Goal: Task Accomplishment & Management: Complete application form

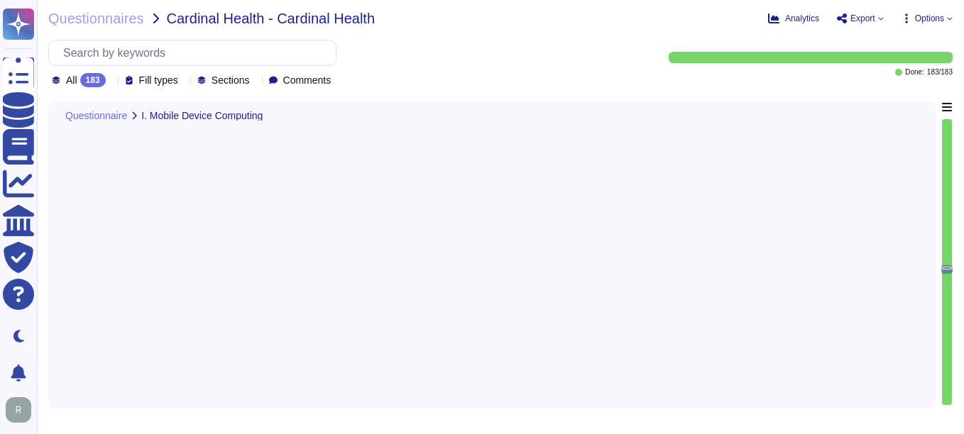
type textarea "Yes. Personal devices are allowed under a BYOD policy for specific use cases su…"
type textarea "Yes, password policies applicable to mobile devices are documented and enforced…"
type textarea "Mobile devices do not have access to sensitive systems, including customer data…"
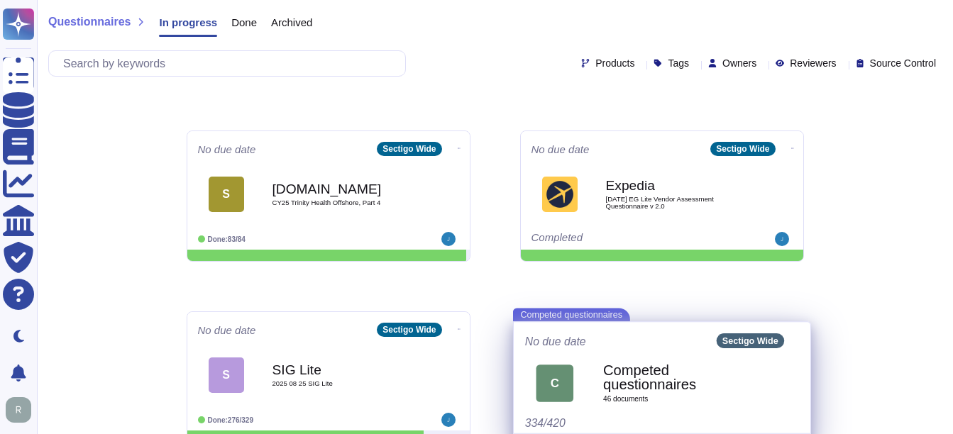
scroll to position [348, 0]
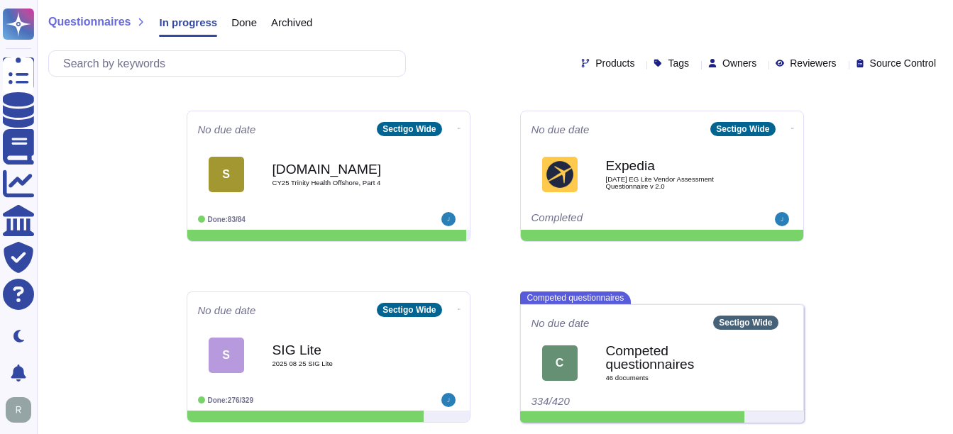
click at [241, 26] on span "Done" at bounding box center [244, 22] width 26 height 11
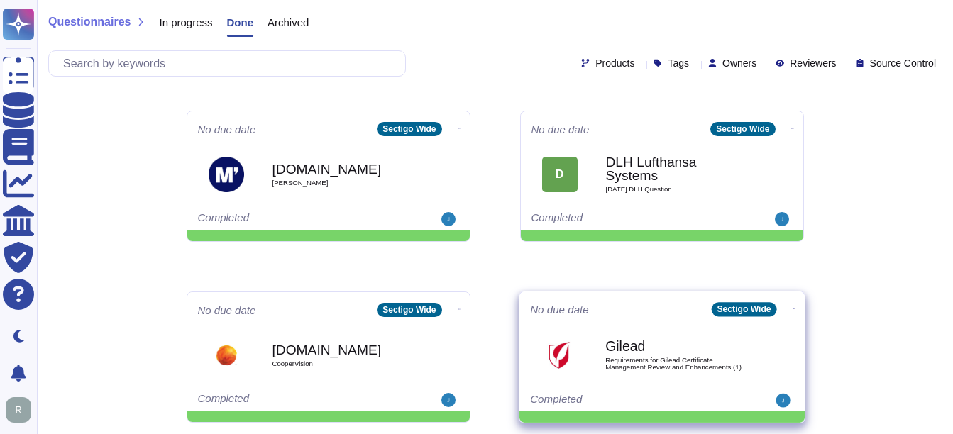
click at [634, 342] on b "Gilead" at bounding box center [677, 346] width 143 height 13
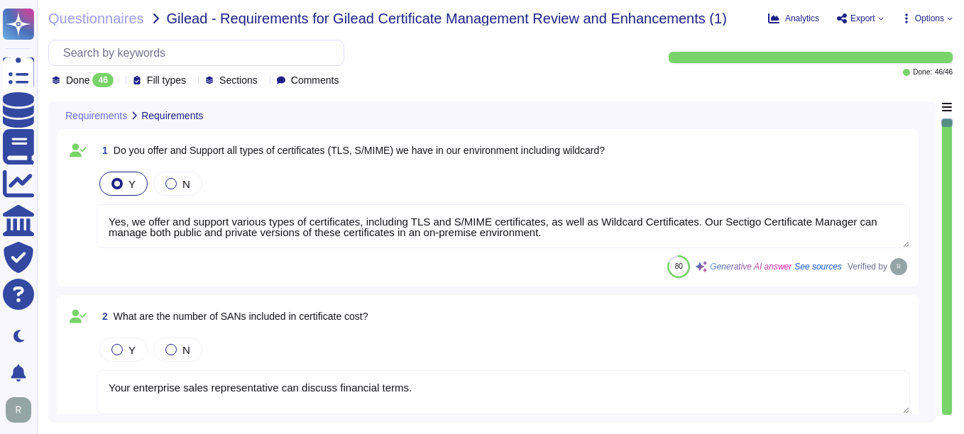
type textarea "Yes, we offer and support various types of certificates, including TLS and S/MI…"
type textarea "Your enterprise sales representative can discuss financial terms."
type textarea "Yes, we support Organization Validation (OV) certificates, which include domain…"
type textarea "Yes, Sectigo's Certificate Manager supports the issuance and management of Exte…"
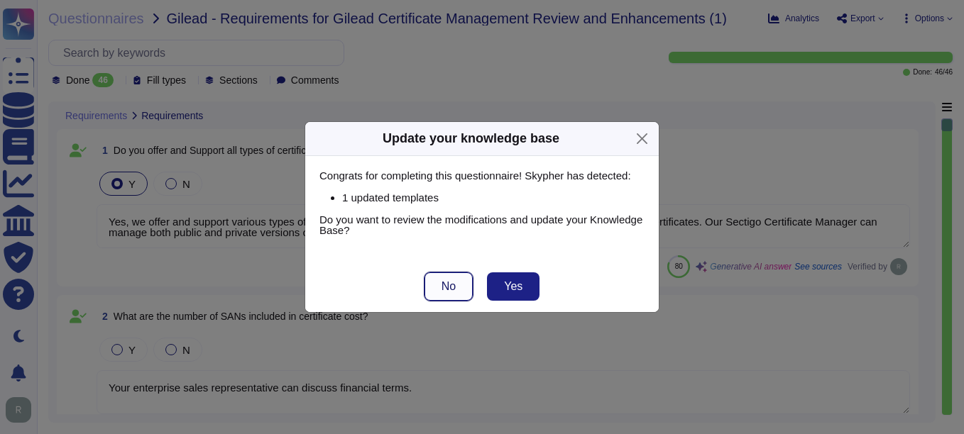
click at [444, 289] on span "No" at bounding box center [449, 286] width 14 height 11
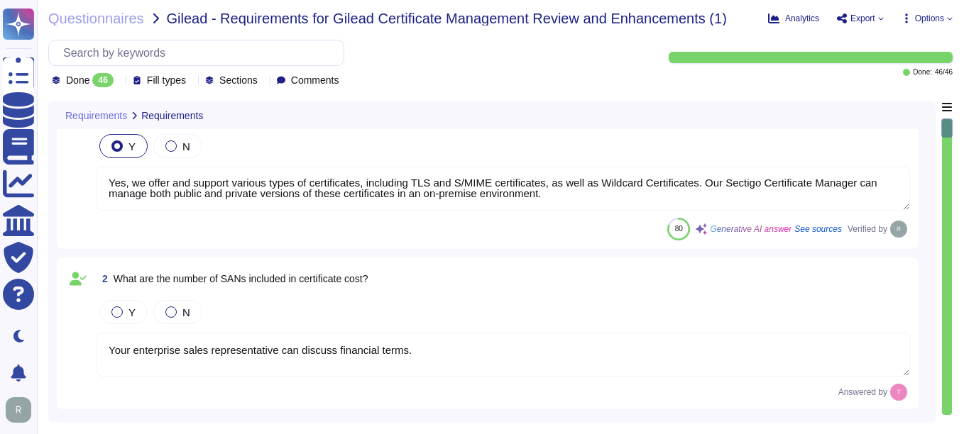
scroll to position [71, 0]
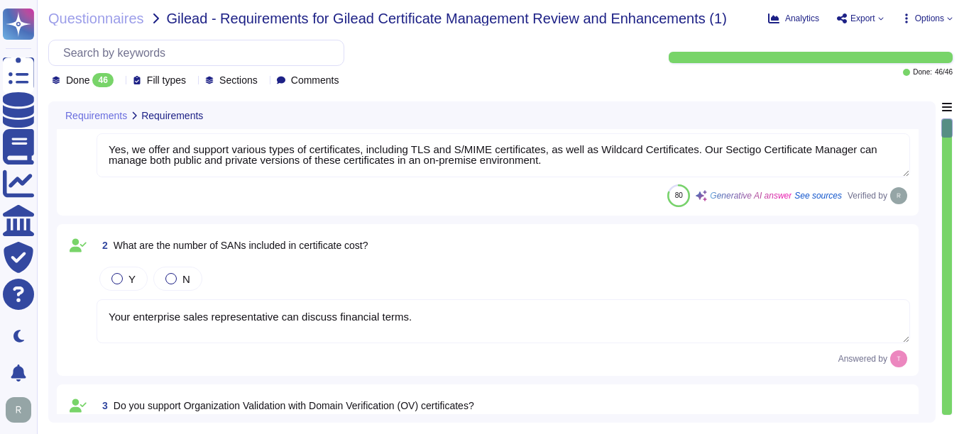
type textarea "We do not understand this question. OV certificates are a well understood techn…"
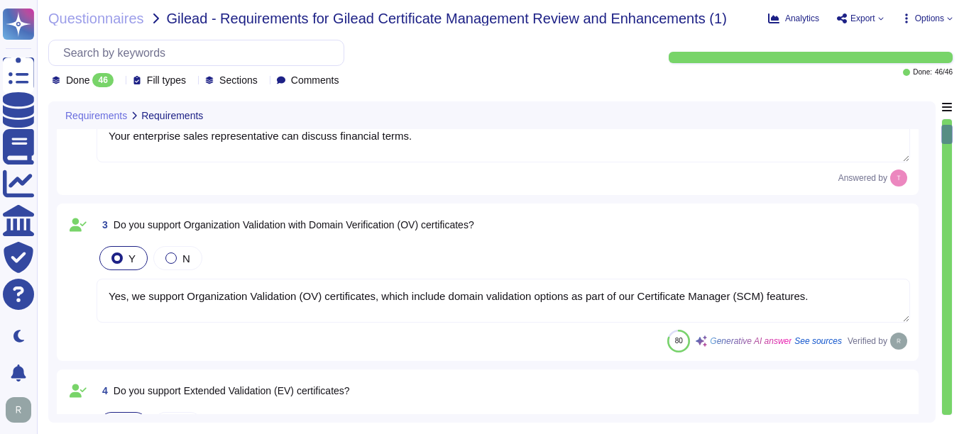
scroll to position [284, 0]
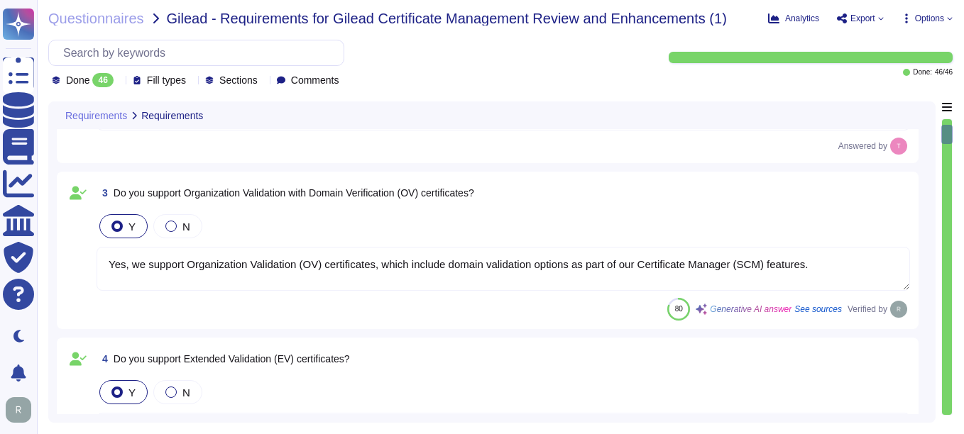
type textarea "We do not understand this question. OV certificates are a well understood techn…"
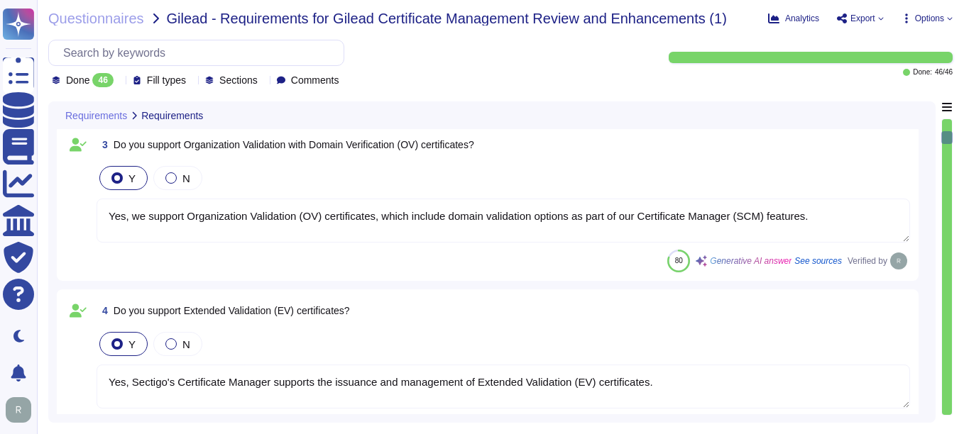
type textarea "There is no hard limit."
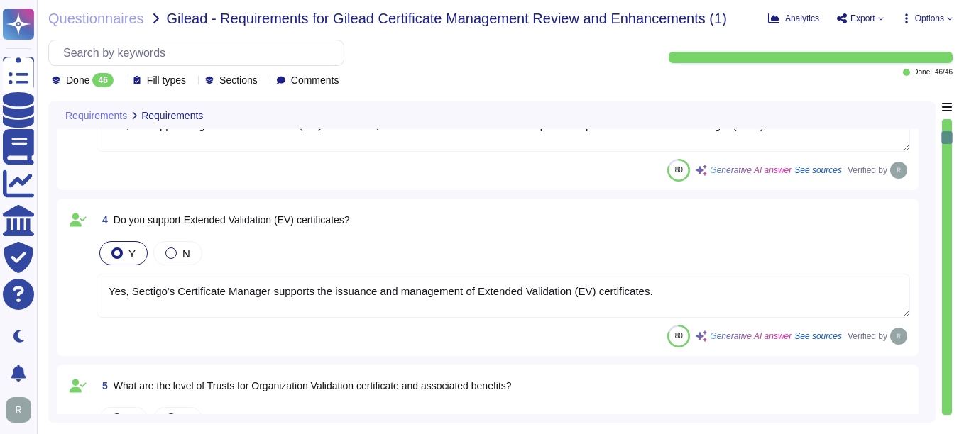
scroll to position [426, 0]
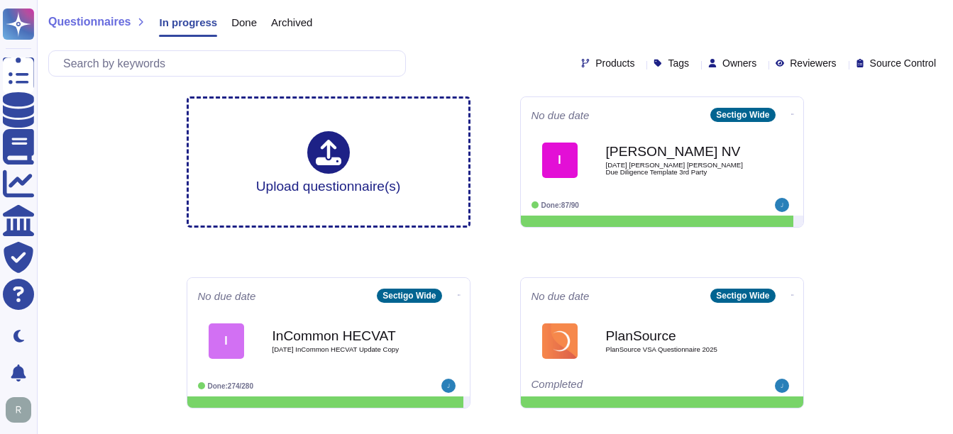
click at [239, 26] on span "Done" at bounding box center [244, 22] width 26 height 11
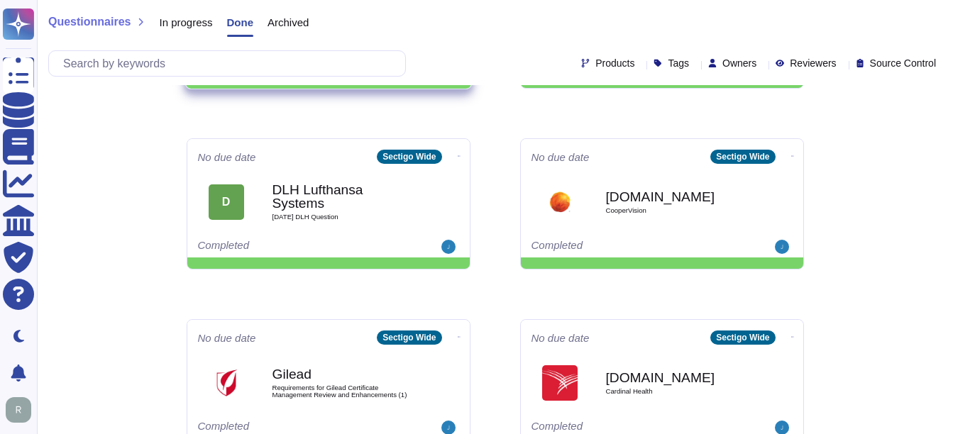
scroll to position [639, 0]
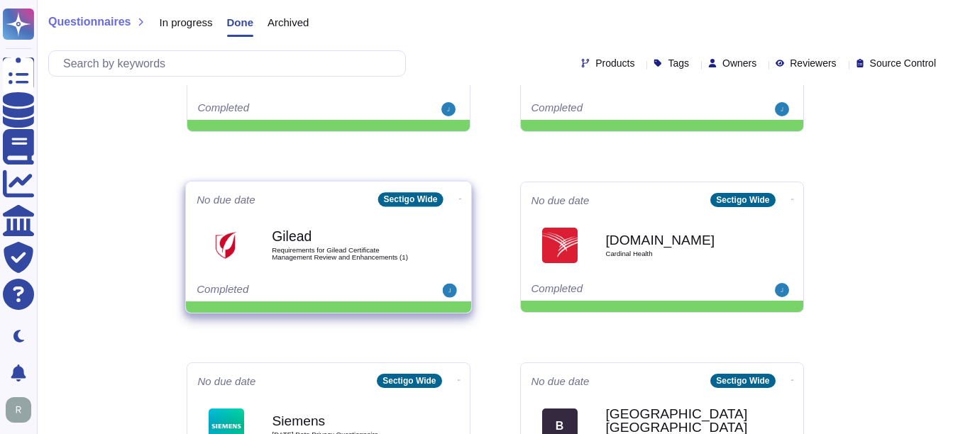
click at [359, 256] on span "Requirements for Gilead Certificate Management Review and Enhancements (1)" at bounding box center [343, 253] width 143 height 13
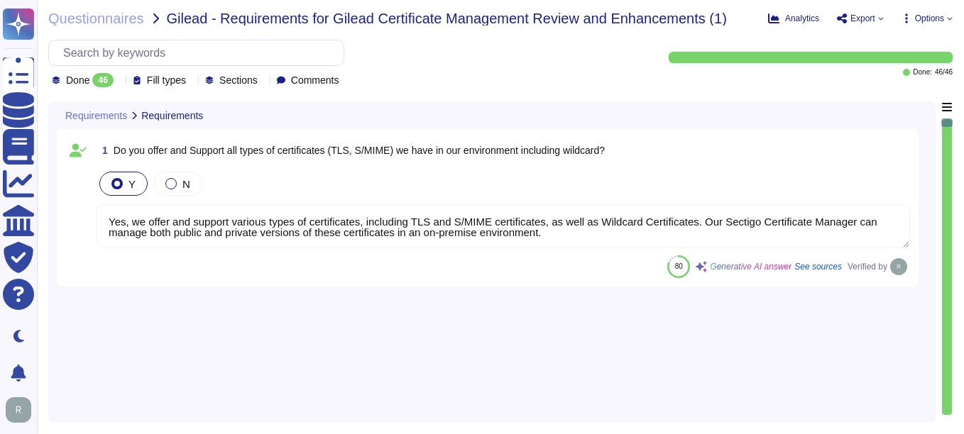
type textarea "Yes, we offer and support various types of certificates, including TLS and S/MI…"
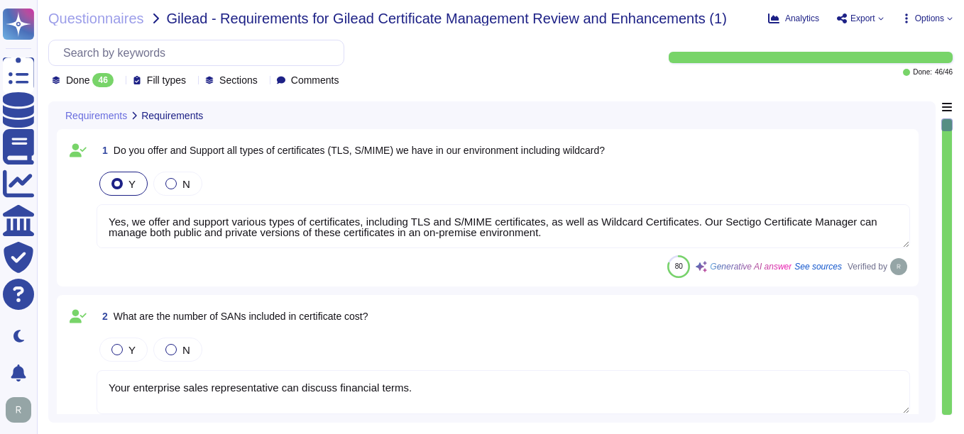
type textarea "Your enterprise sales representative can discuss financial terms."
type textarea "Yes, we support Organization Validation (OV) certificates, which include domain…"
type textarea "Yes, Sectigo's Certificate Manager supports the issuance and management of Exte…"
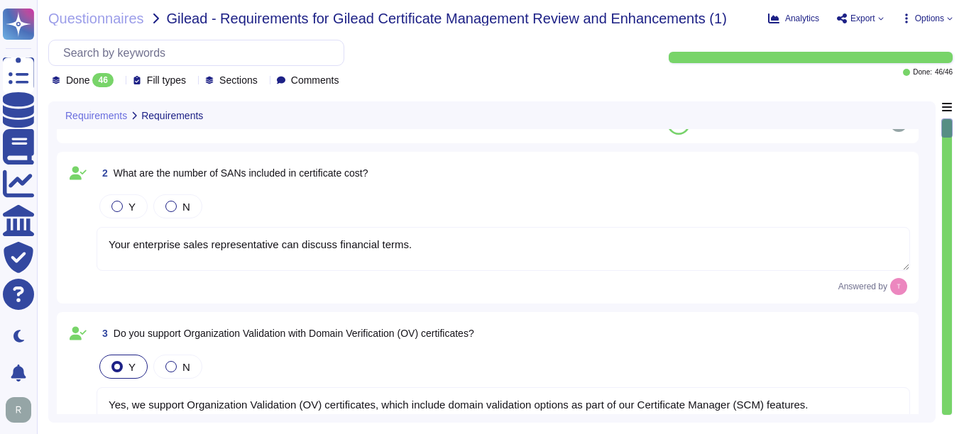
type textarea "We do not understand this question. OV certificates are a well understood techn…"
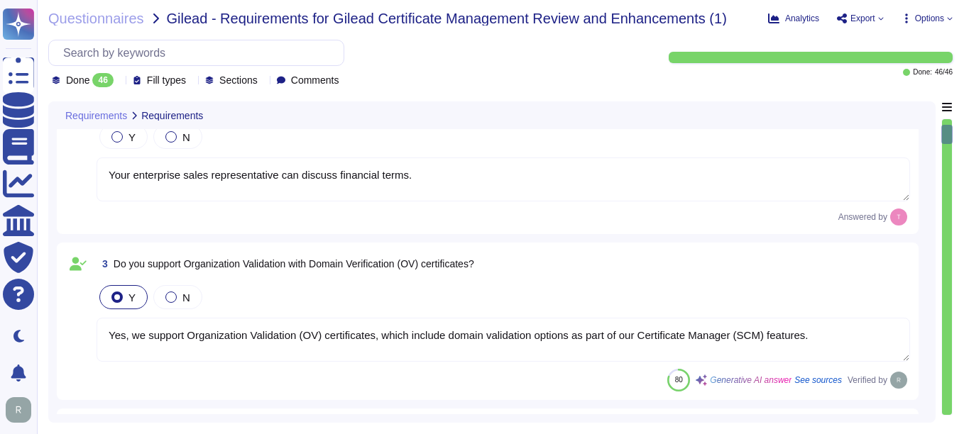
type textarea "We do not understand this question. OV certificates are a well understood techn…"
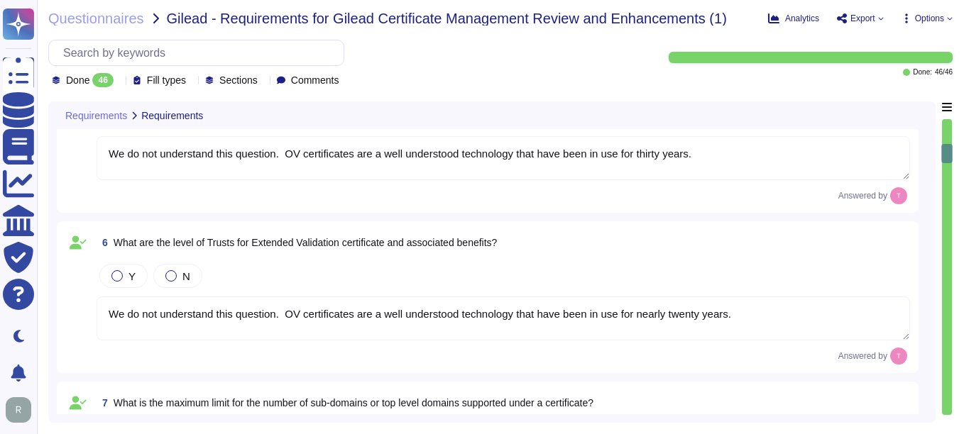
type textarea "There is no hard limit."
type textarea "Sectigo's policy for re-issuing a certificate involves the following steps: 1. …"
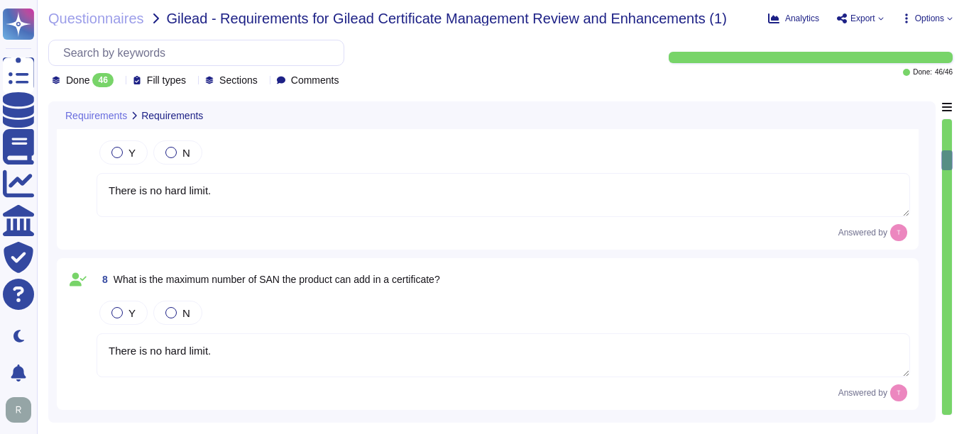
scroll to position [1136, 0]
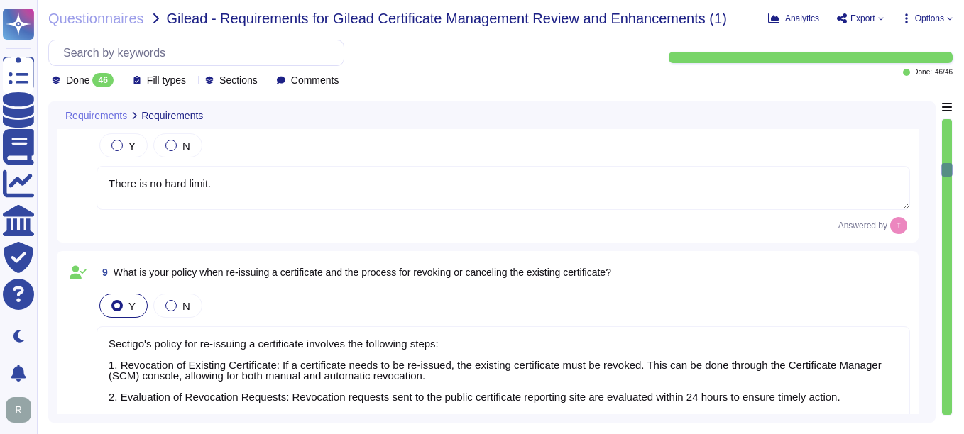
type textarea "Your enterprise sales rep can discuss licensing options."
type textarea "You can discuss this with your enterprise sales representative."
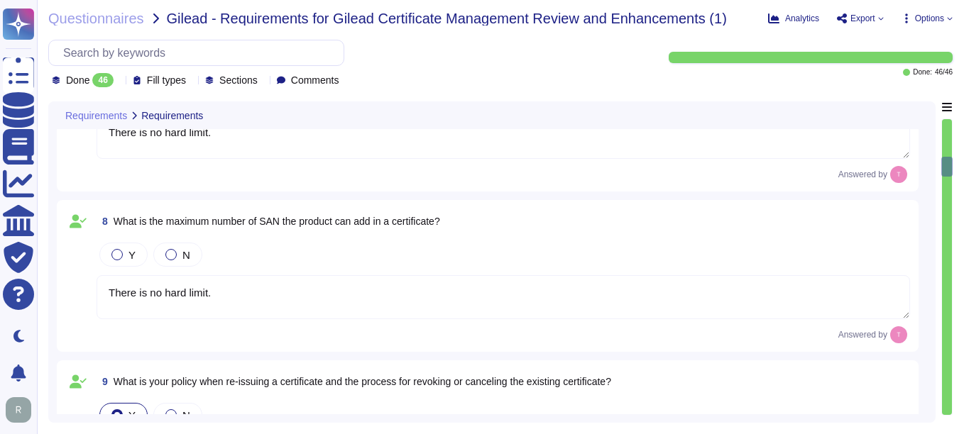
type textarea "We do not understand this question. OV certificates are a well understood techn…"
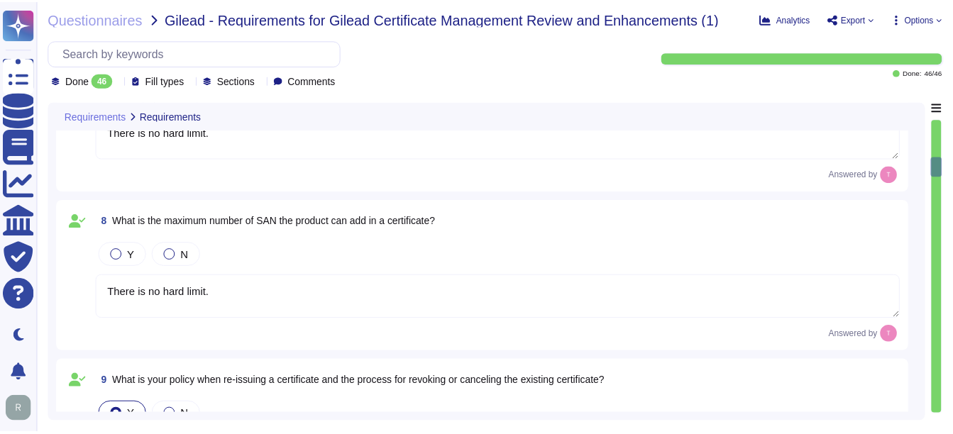
scroll to position [994, 0]
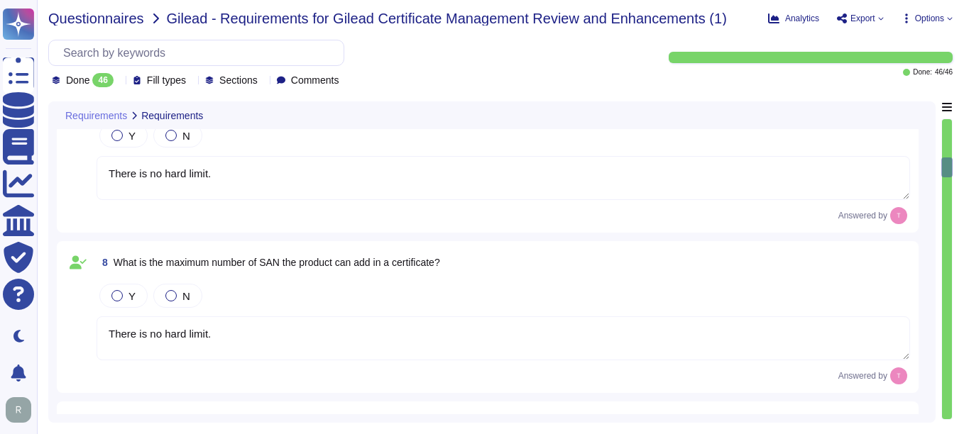
click at [122, 24] on span "Questionnaires" at bounding box center [96, 18] width 96 height 14
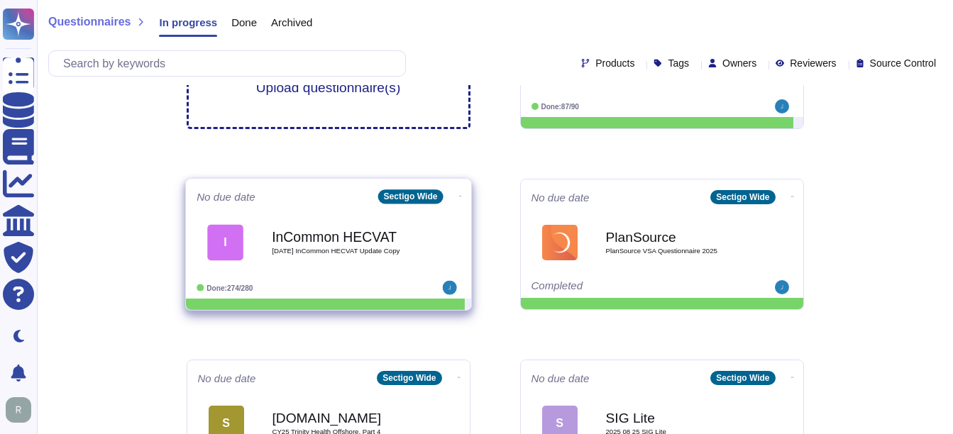
scroll to position [355, 0]
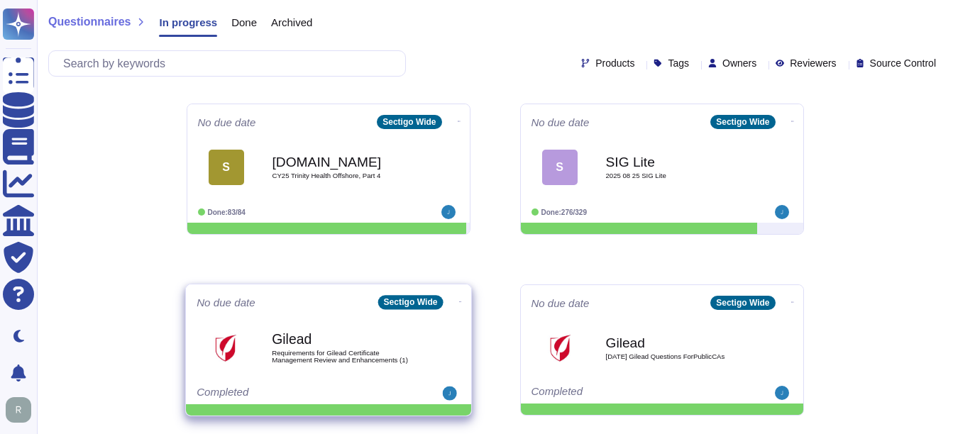
click at [327, 356] on span "Requirements for Gilead Certificate Management Review and Enhancements (1)" at bounding box center [343, 356] width 143 height 13
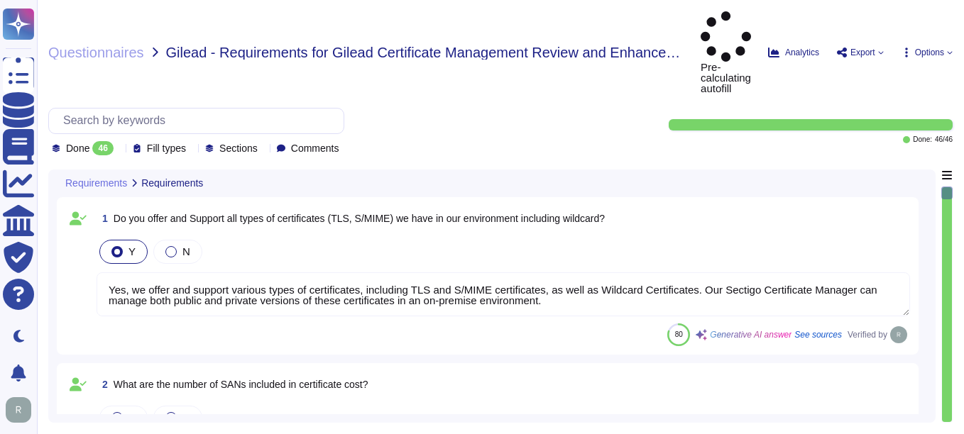
type textarea "Yes, we offer and support various types of certificates, including TLS and S/MI…"
type textarea "Your enterprise sales representative can discuss financial terms."
type textarea "Yes, we support Organization Validation (OV) certificates, which include domain…"
type textarea "Yes, Sectigo's Certificate Manager supports the issuance and management of Exte…"
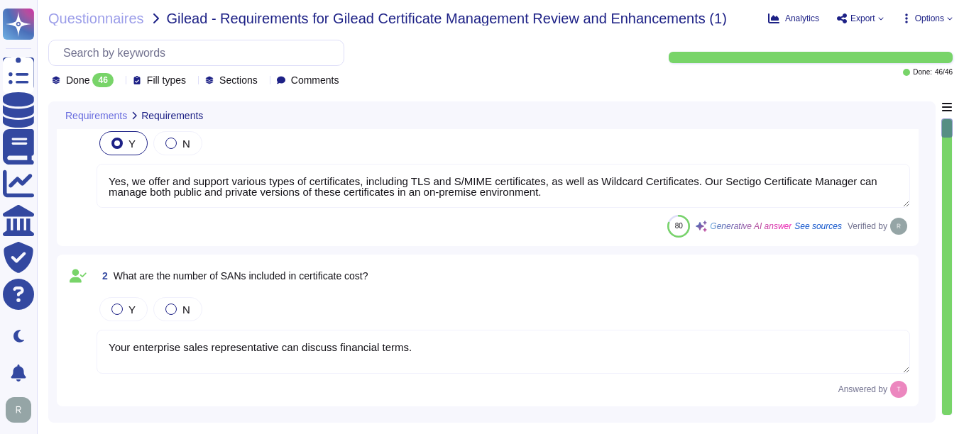
type textarea "We do not understand this question. OV certificates are a well understood techn…"
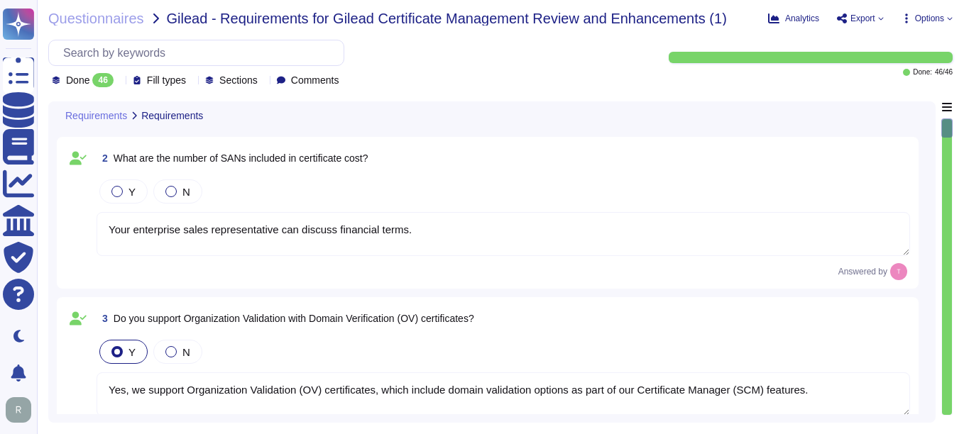
scroll to position [213, 0]
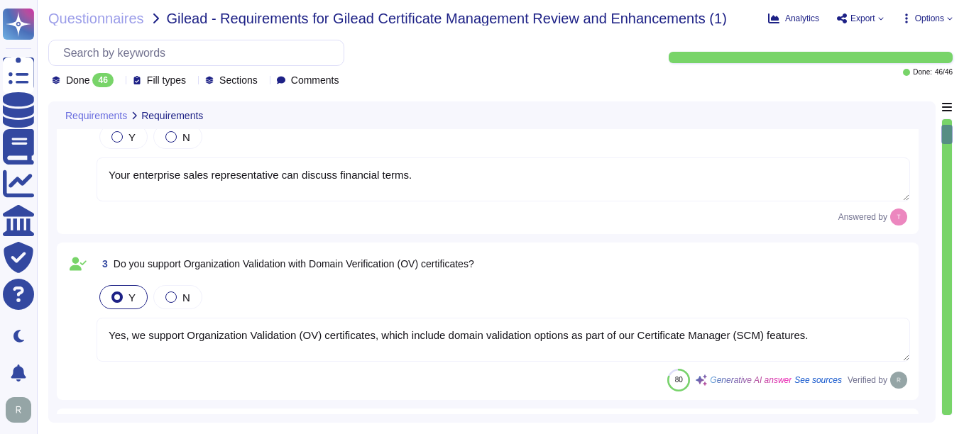
type textarea "We do not understand this question. OV certificates are a well understood techn…"
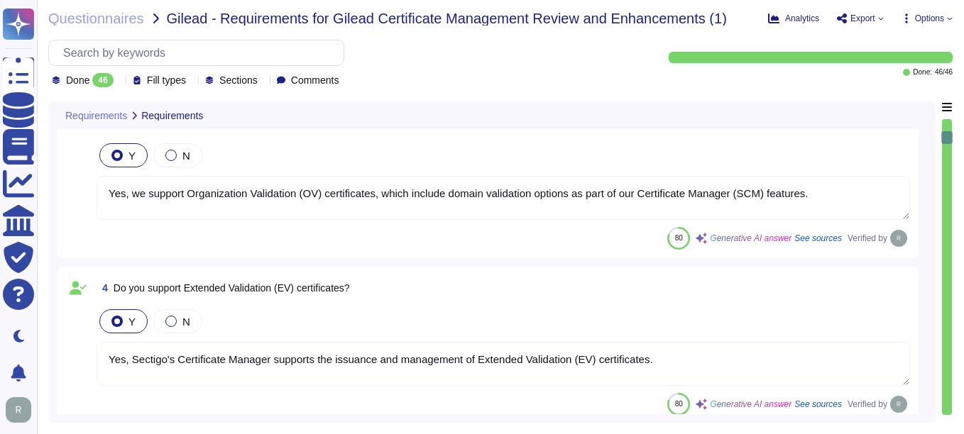
type textarea "There is no hard limit."
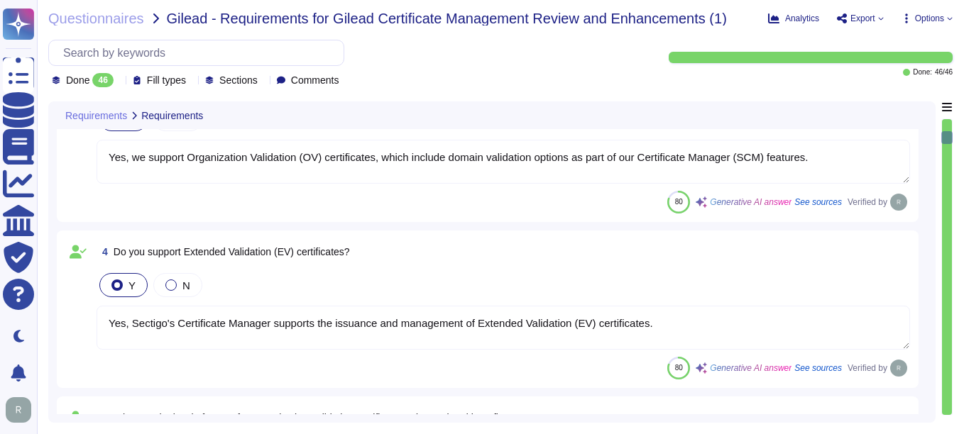
scroll to position [426, 0]
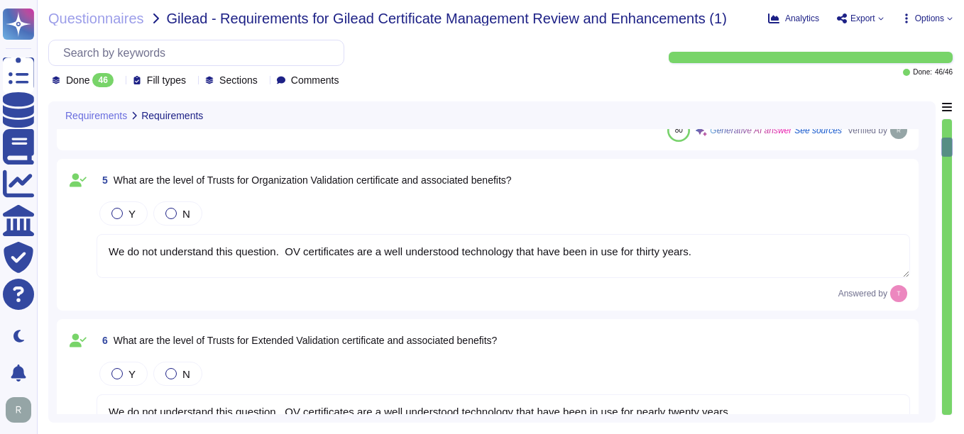
type textarea "There is no hard limit."
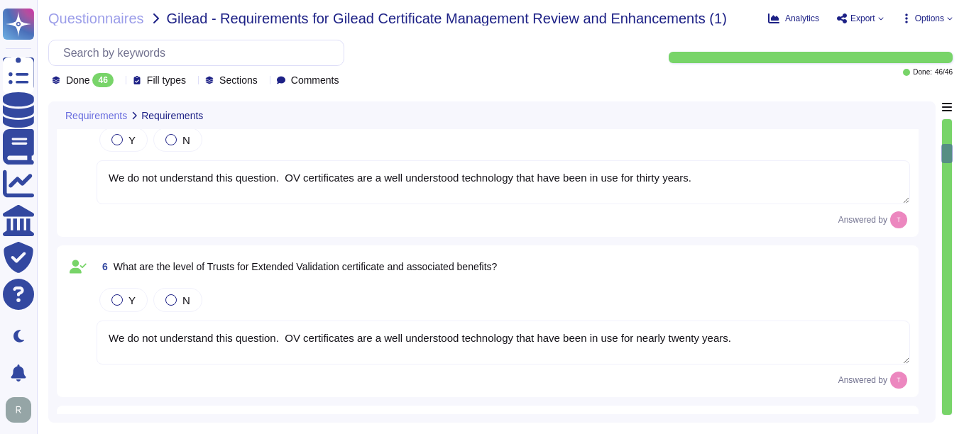
scroll to position [710, 0]
type textarea "Sectigo's policy for re-issuing a certificate involves the following steps: 1. …"
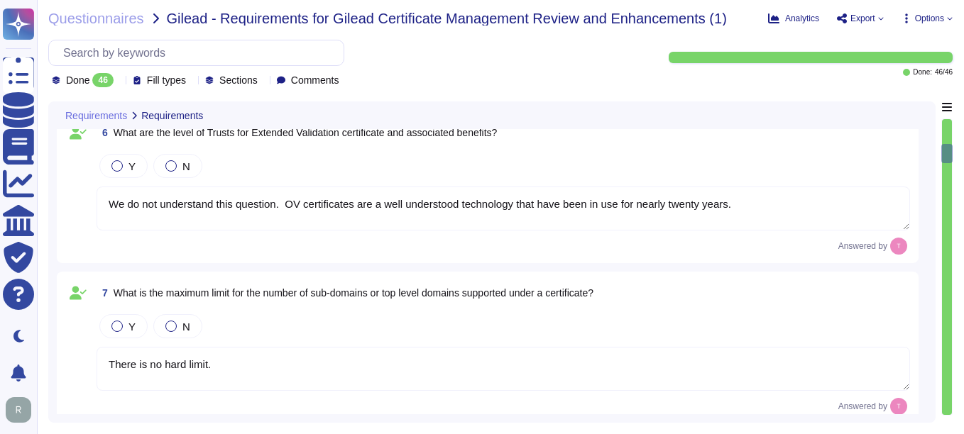
scroll to position [852, 0]
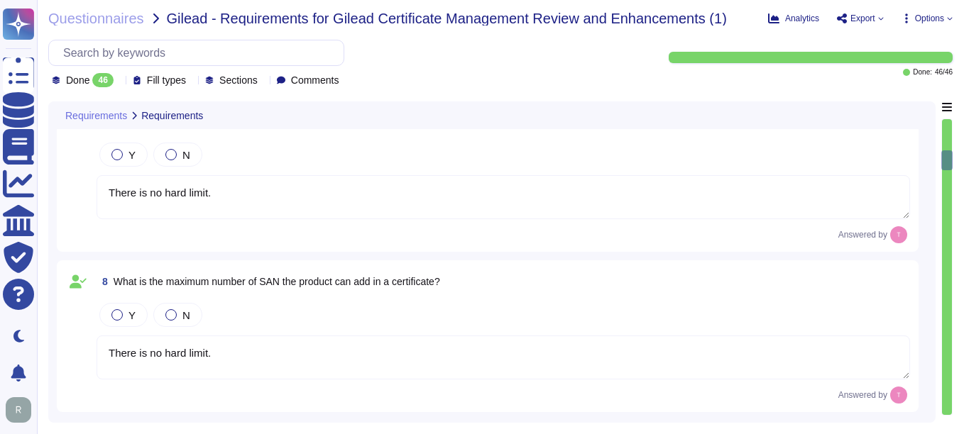
type textarea "Your enterprise sales rep can discuss licensing options."
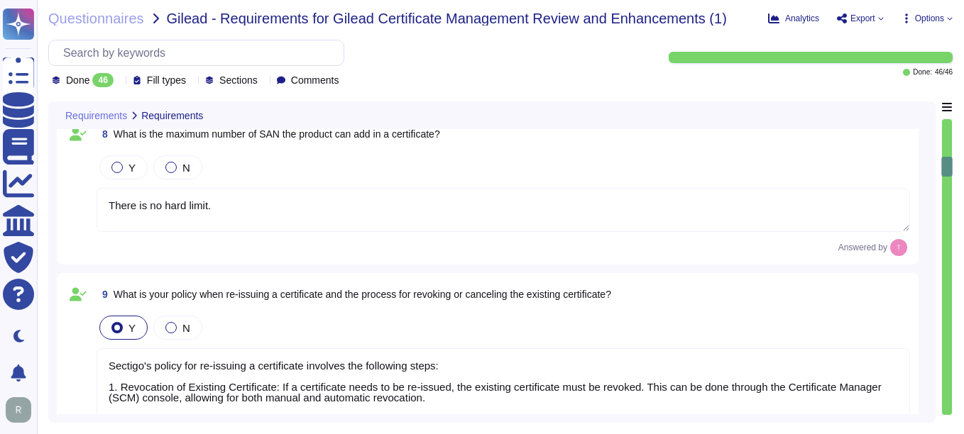
scroll to position [1136, 0]
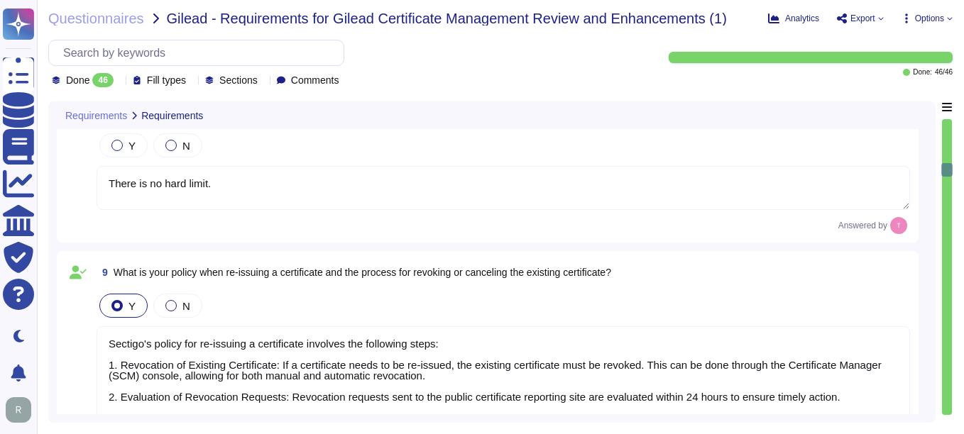
type textarea "You can discuss this with your enterprise sales representative."
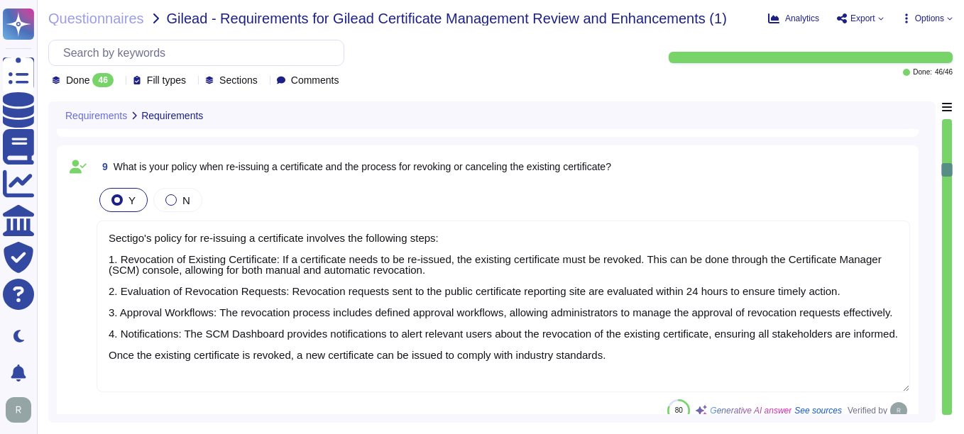
type textarea "We do not understand this question. OV certificates are a well understood techn…"
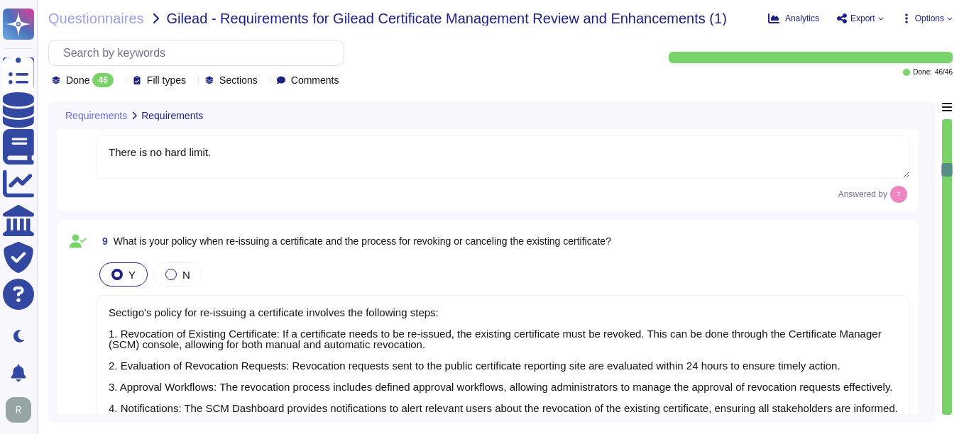
scroll to position [1136, 0]
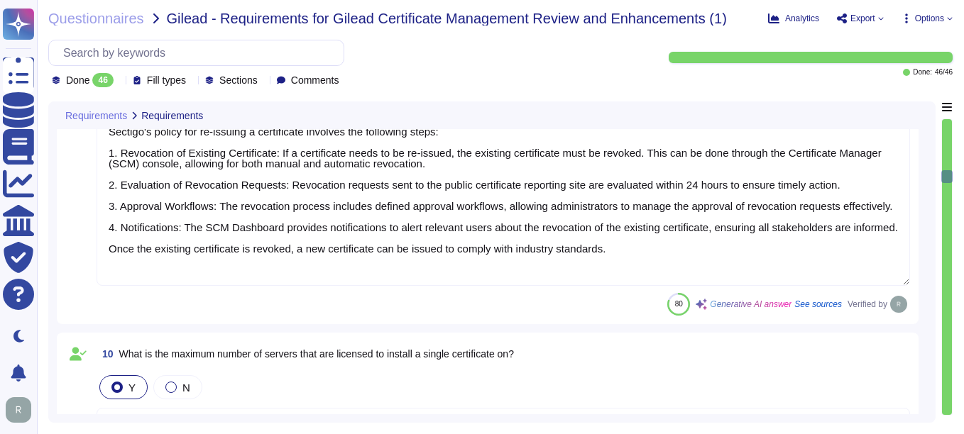
type textarea "DCV requires customer action and to timelines are entirely dependent on custome…"
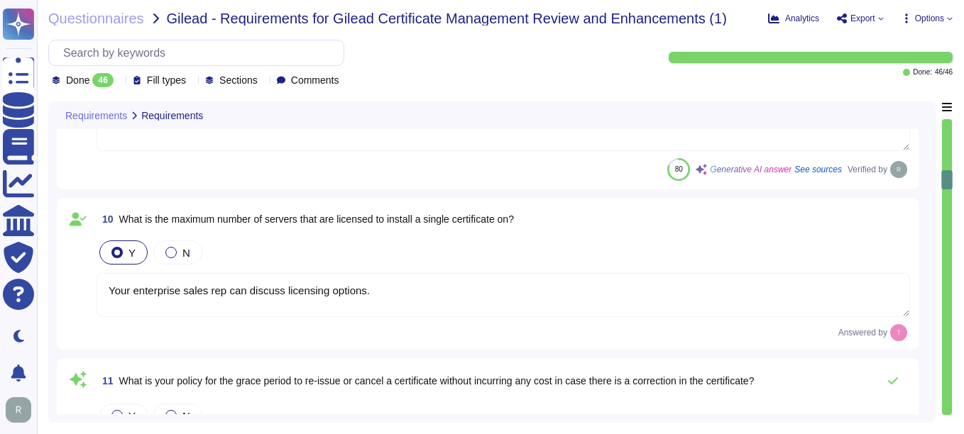
scroll to position [1491, 0]
type textarea "There are no defined minima and maxima. Vetting in principle can be completed e…"
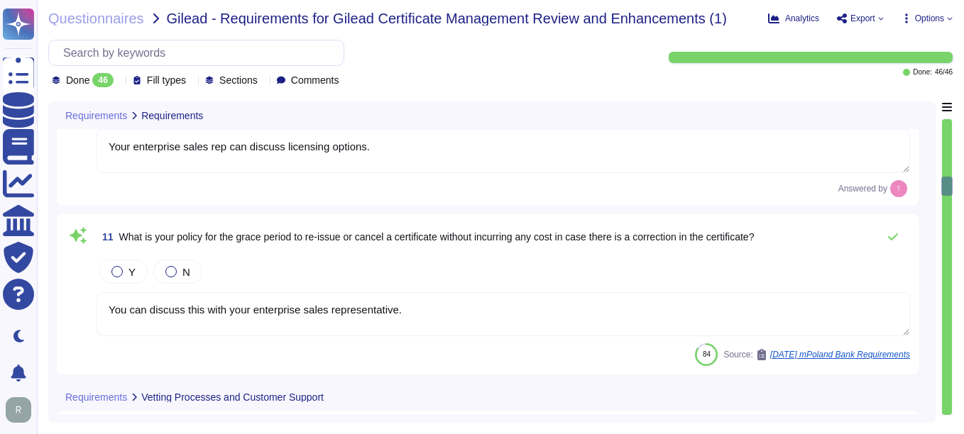
scroll to position [1633, 0]
type textarea "There are no defined minima and maxima. Vetting in principle can be completed e…"
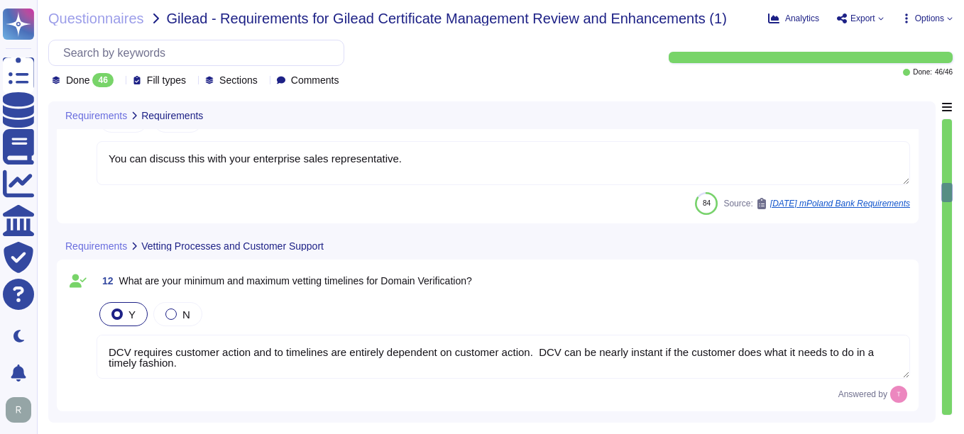
type textarea "There are no defined minima and maxima. Vetting in principle can be completed e…"
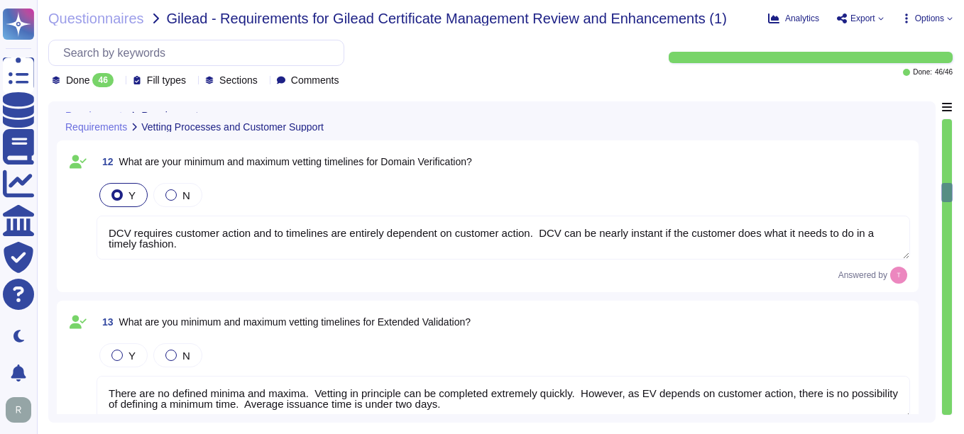
scroll to position [1917, 0]
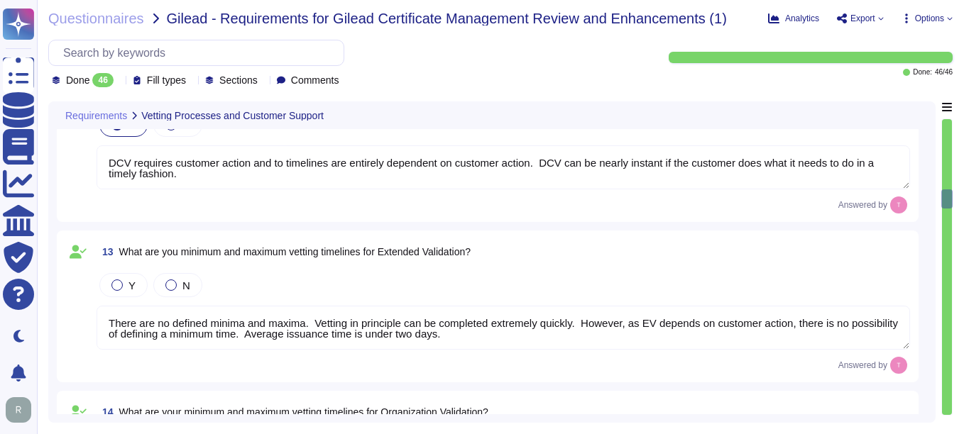
type textarea "Method of Communications: 1. Self-Service Ticketing System: Customers can submi…"
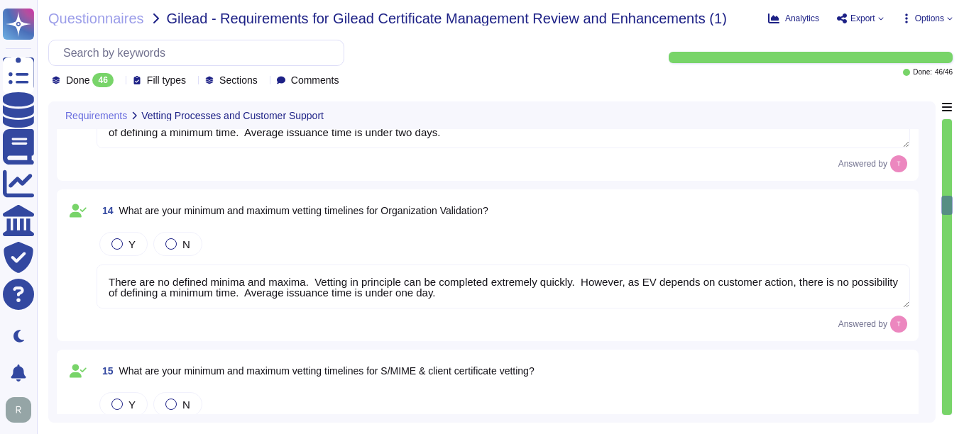
scroll to position [2130, 0]
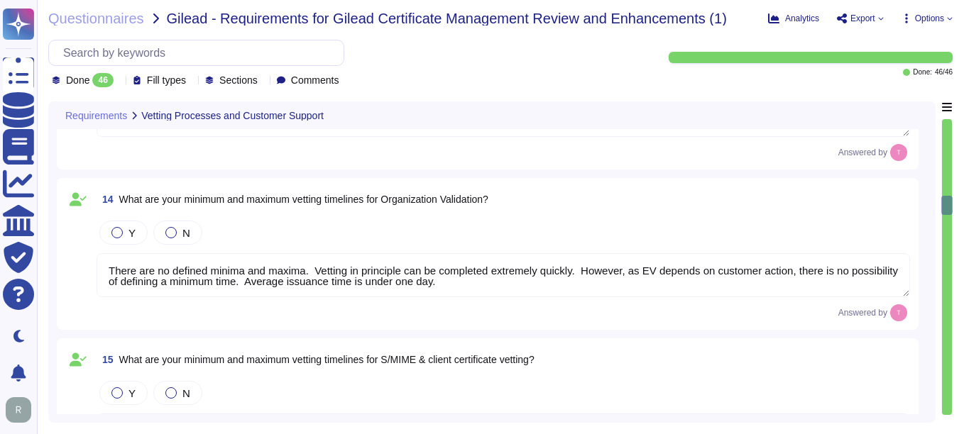
type textarea "Yes, technical support staff are available 24/7/365 depending on the service ag…"
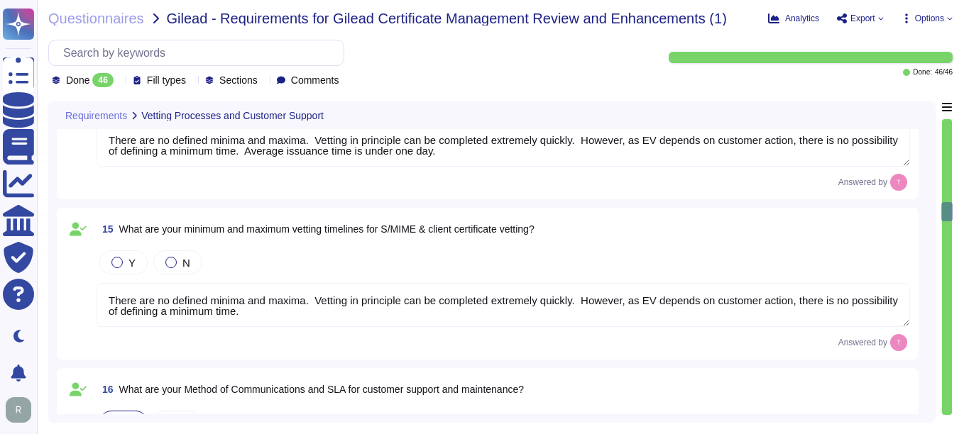
type textarea "Yes, our company is compliant with the Baseline Requirements set by the CA/Brow…"
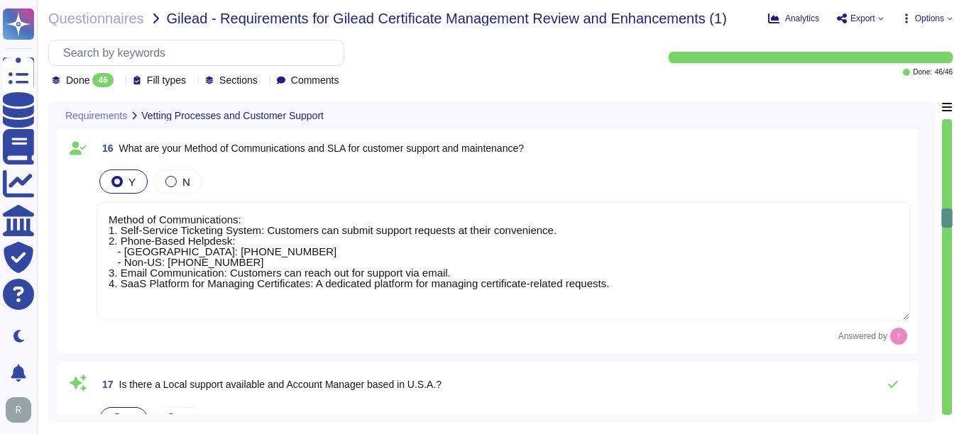
type textarea "Yes, Sectigo is prepared to support certificate lifecycle automation capabiliti…"
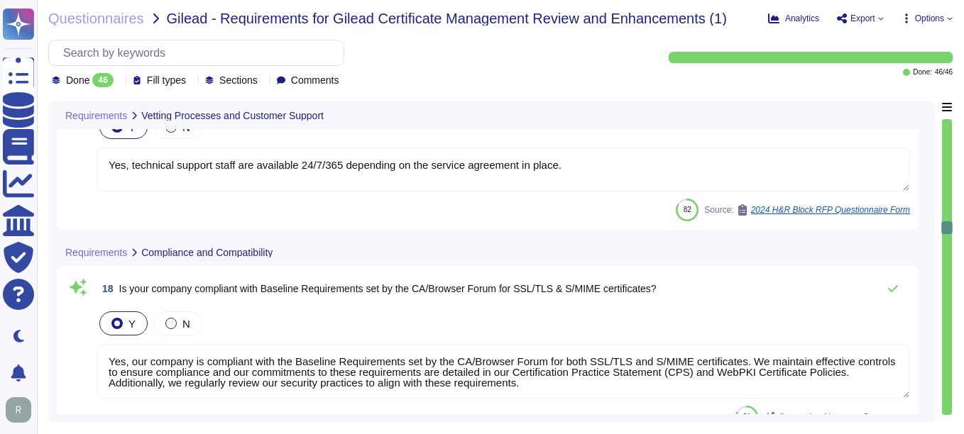
type textarea "Sectigo employs a comprehensive set of security measures to protect our infrast…"
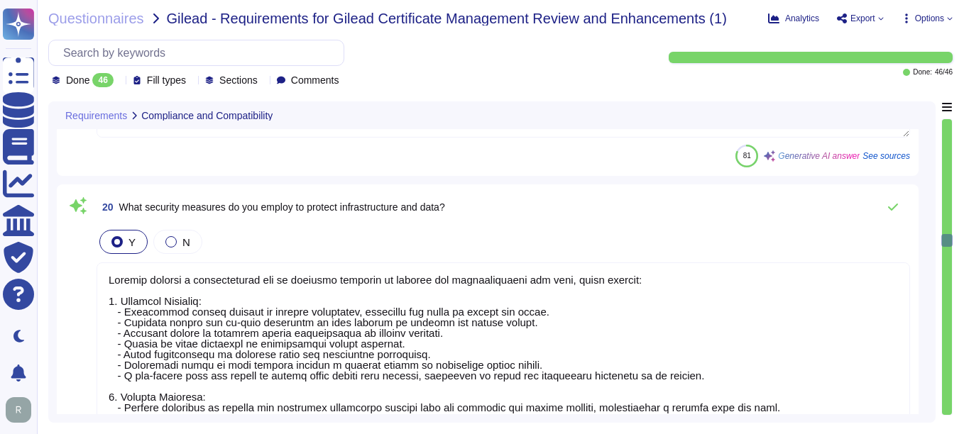
scroll to position [1, 0]
